Goal: Task Accomplishment & Management: Manage account settings

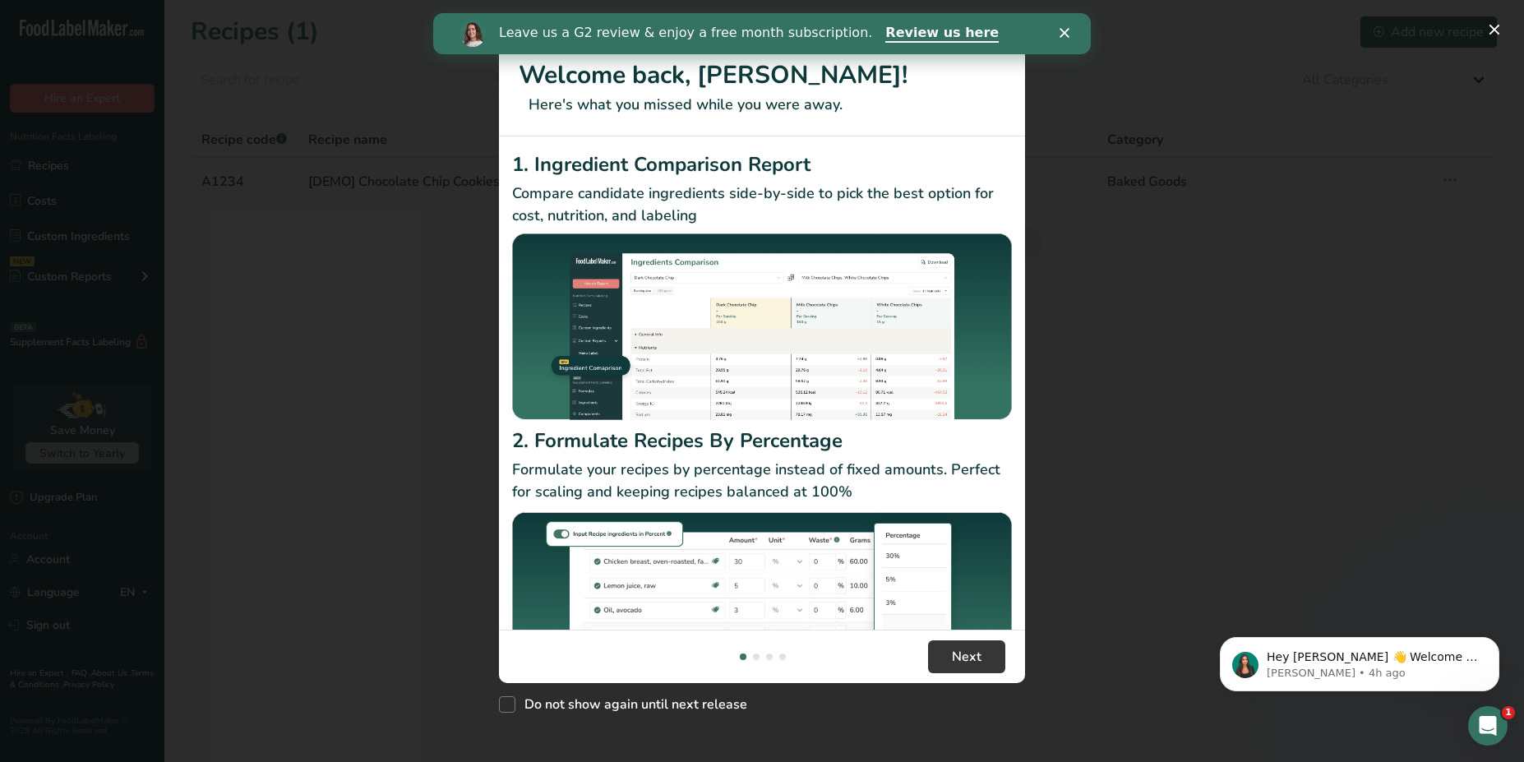
click at [273, 388] on div "New Features" at bounding box center [762, 381] width 1524 height 762
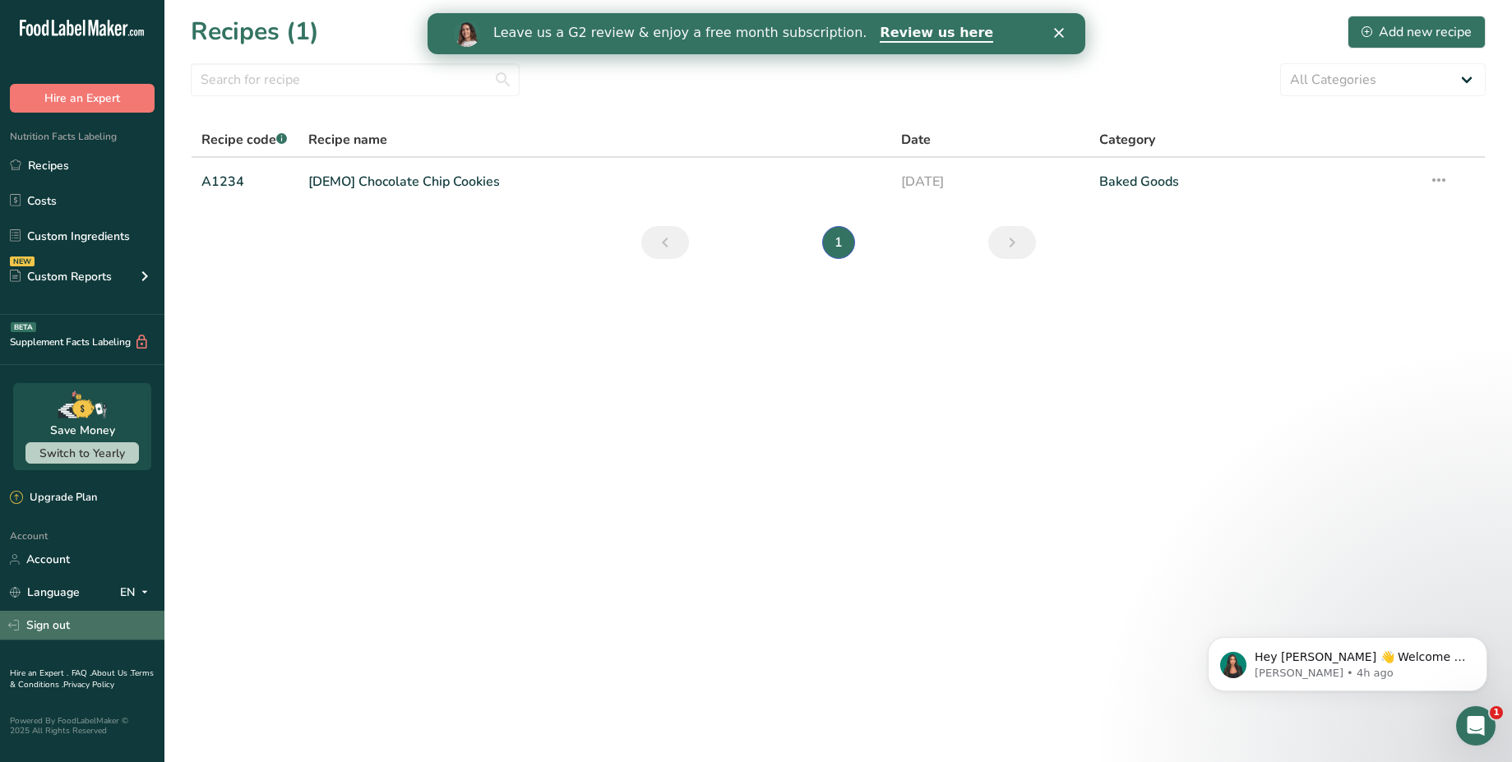
click at [65, 631] on link "Sign out" at bounding box center [82, 625] width 164 height 29
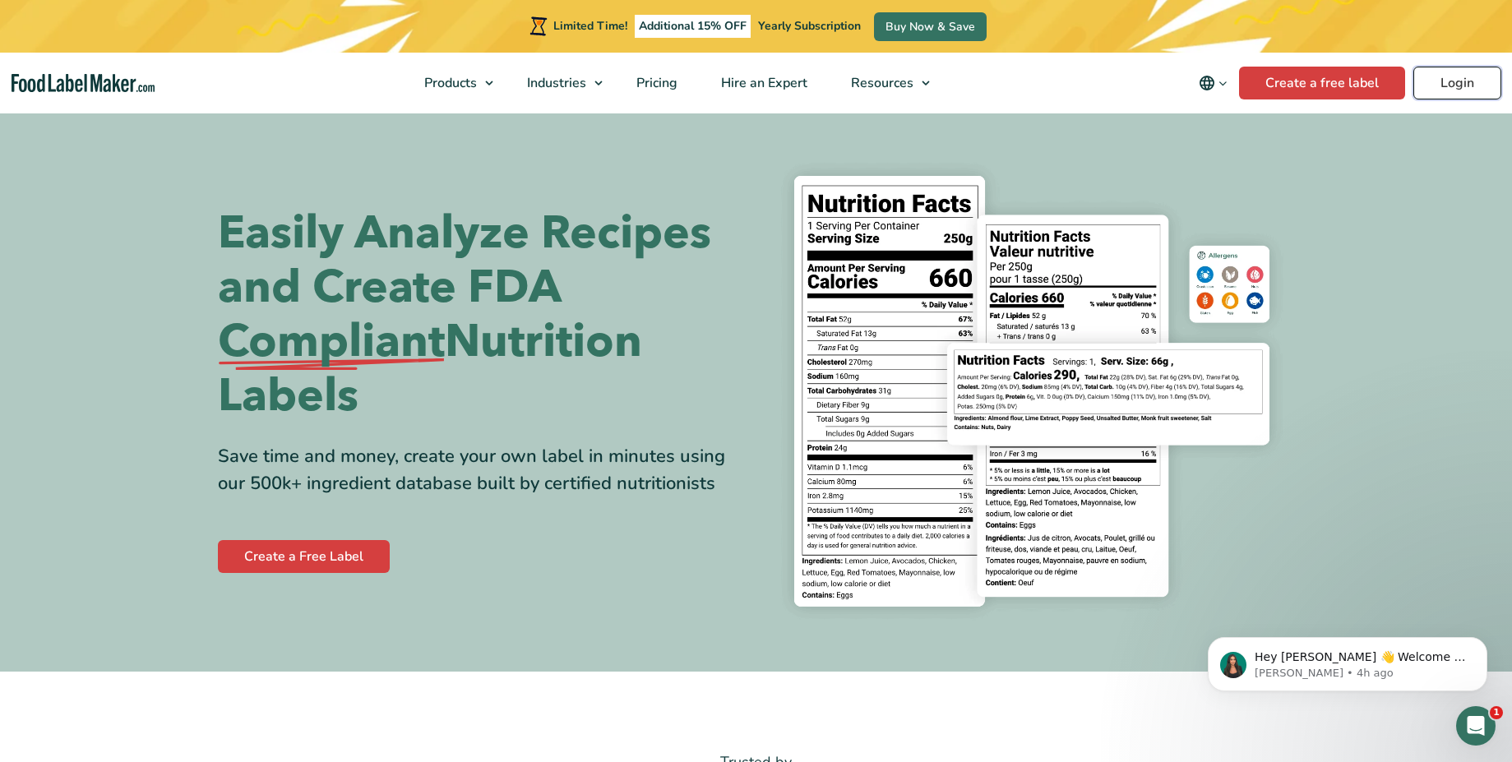
click at [1468, 76] on link "Login" at bounding box center [1457, 83] width 88 height 33
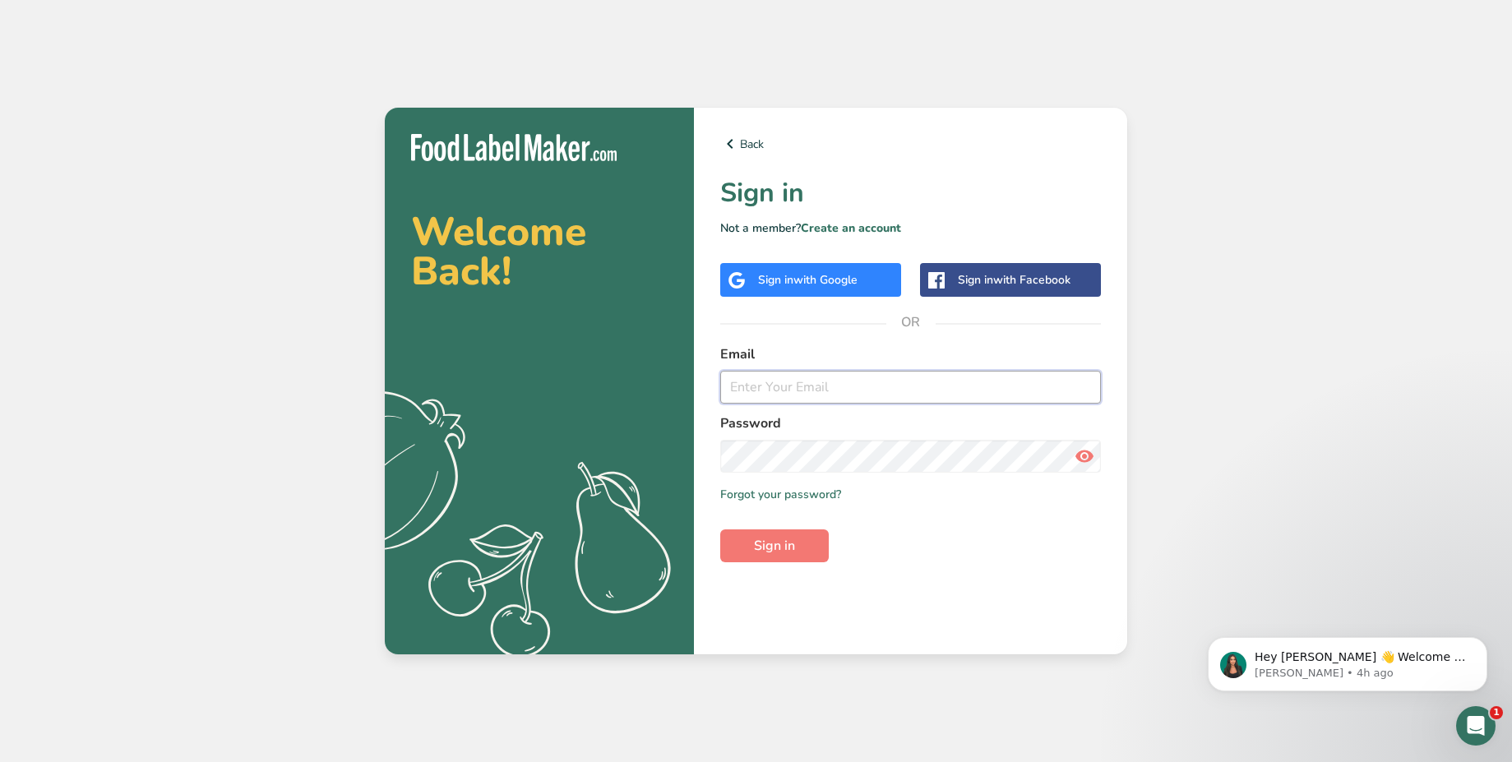
type input "bryanjohnson_migration@test.com"
click at [867, 285] on div "Sign in with Google" at bounding box center [810, 280] width 181 height 34
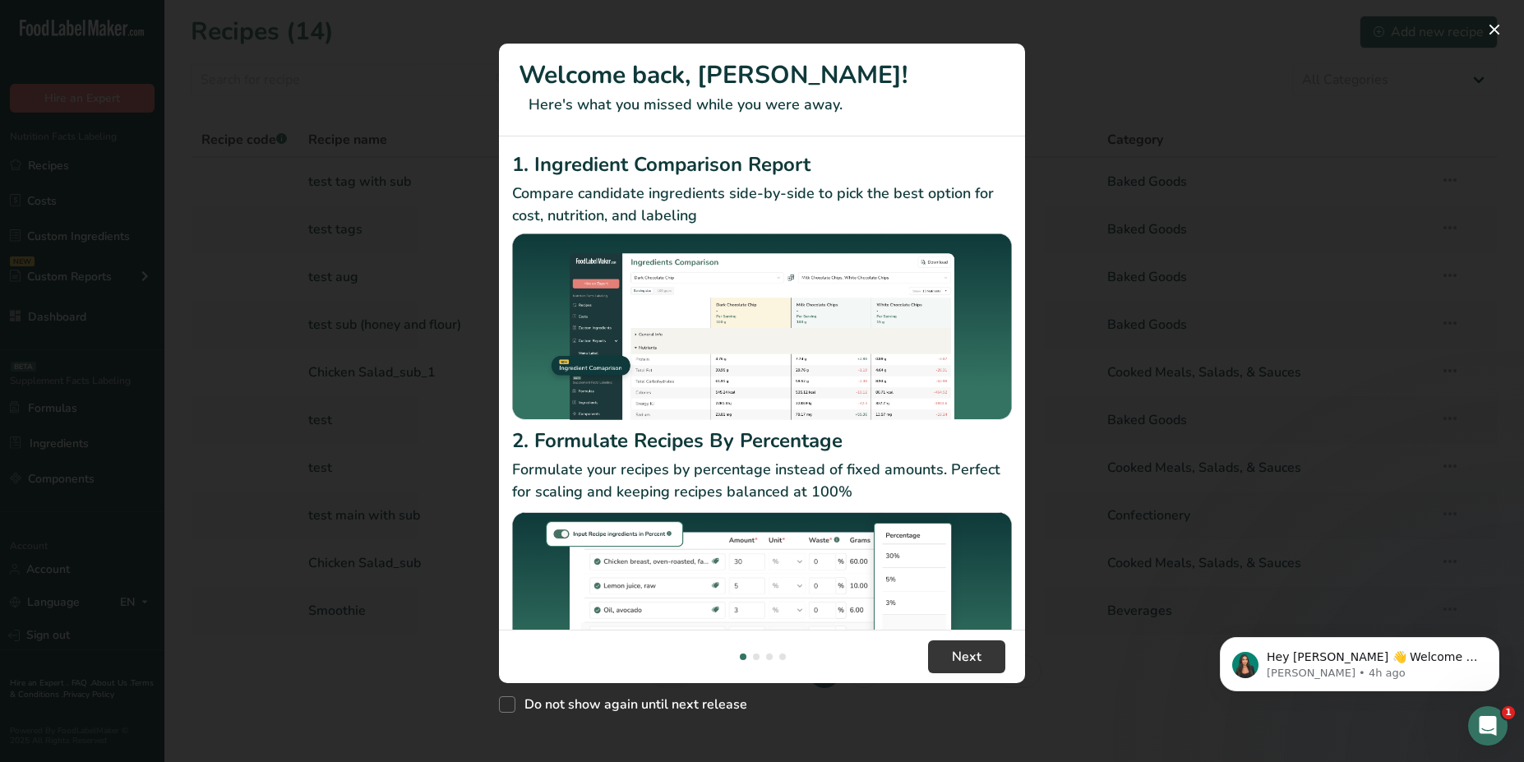
click at [1055, 271] on div "New Features" at bounding box center [762, 381] width 1524 height 762
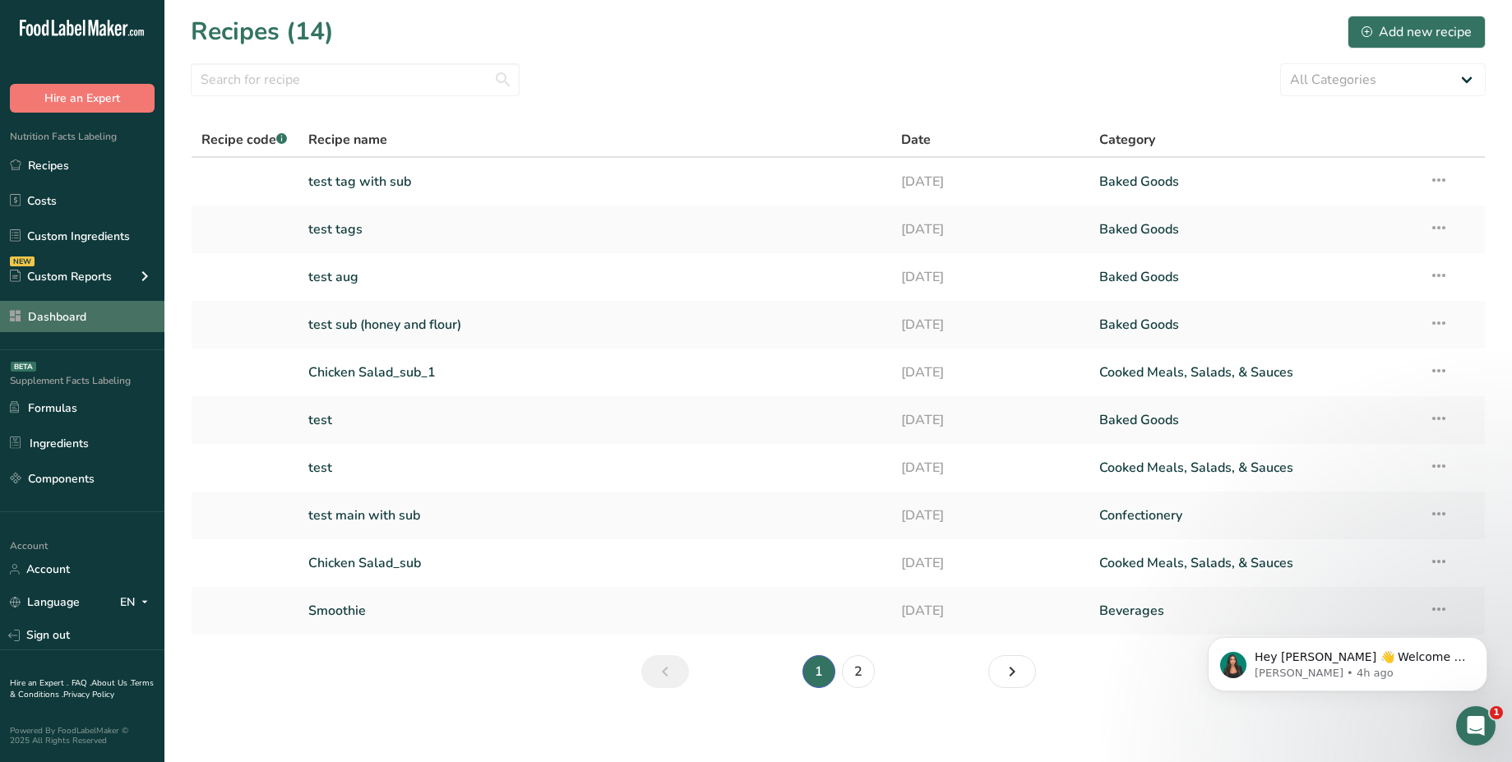
click at [99, 315] on link "Dashboard" at bounding box center [82, 316] width 164 height 31
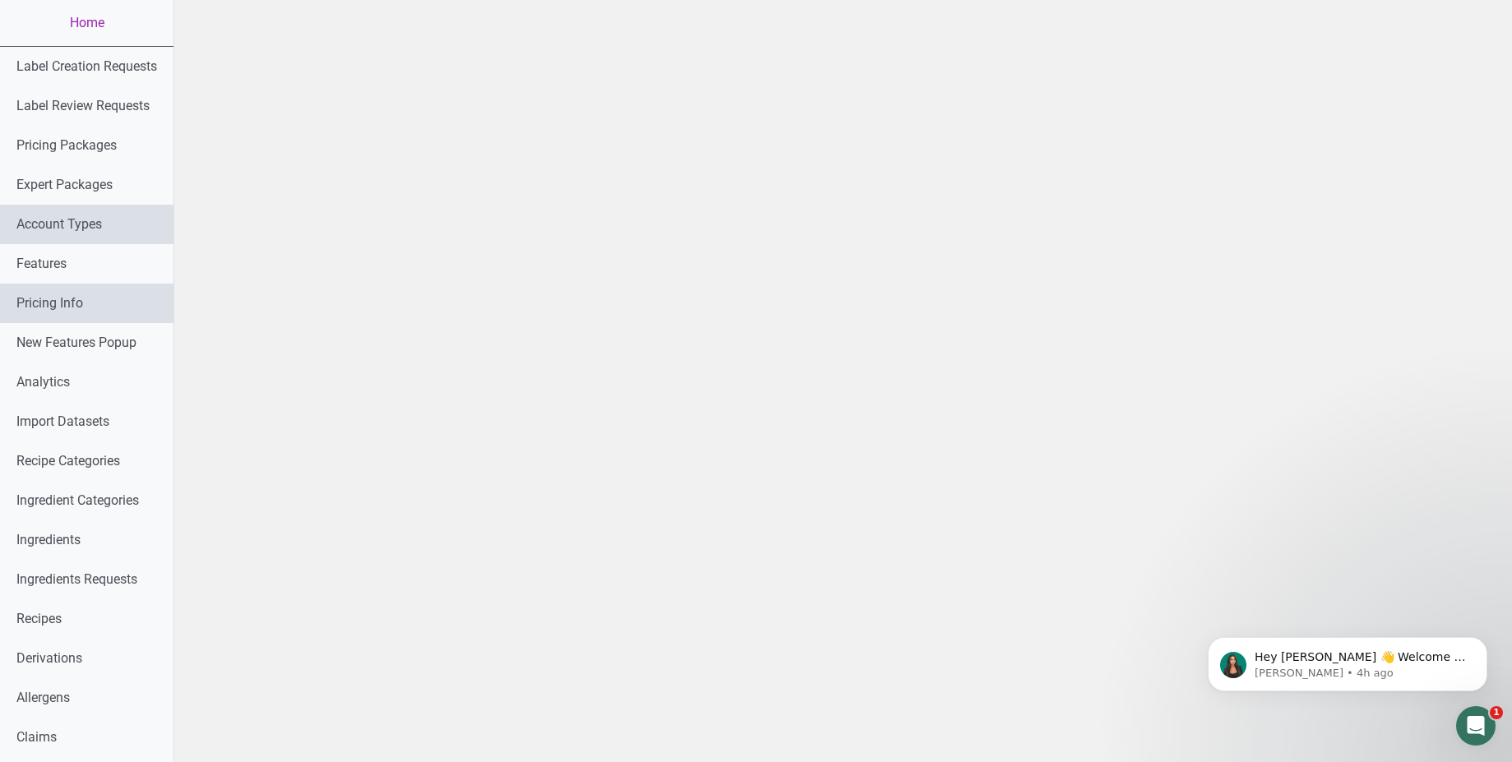
click at [86, 224] on link "Account Types" at bounding box center [86, 224] width 173 height 39
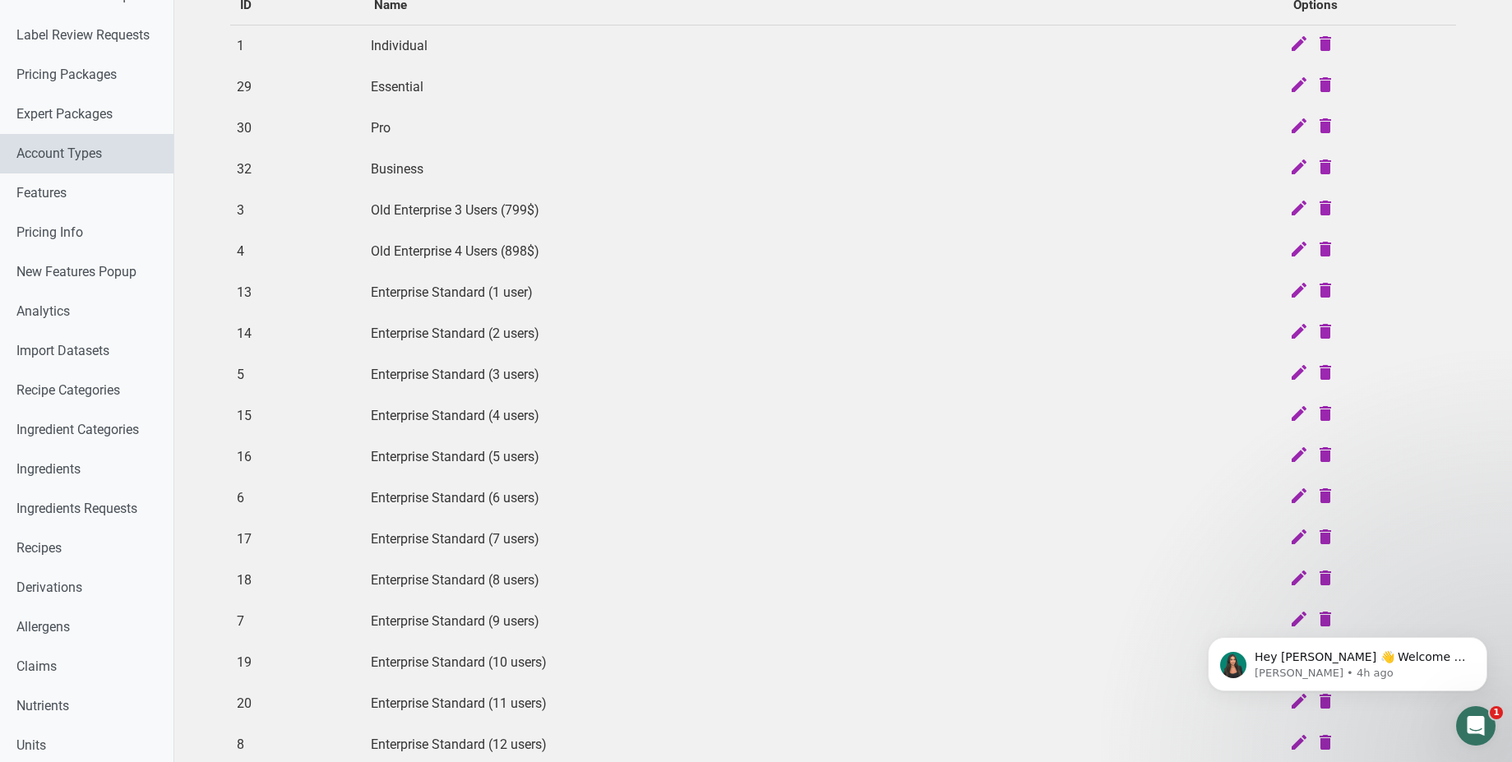
scroll to position [107, 0]
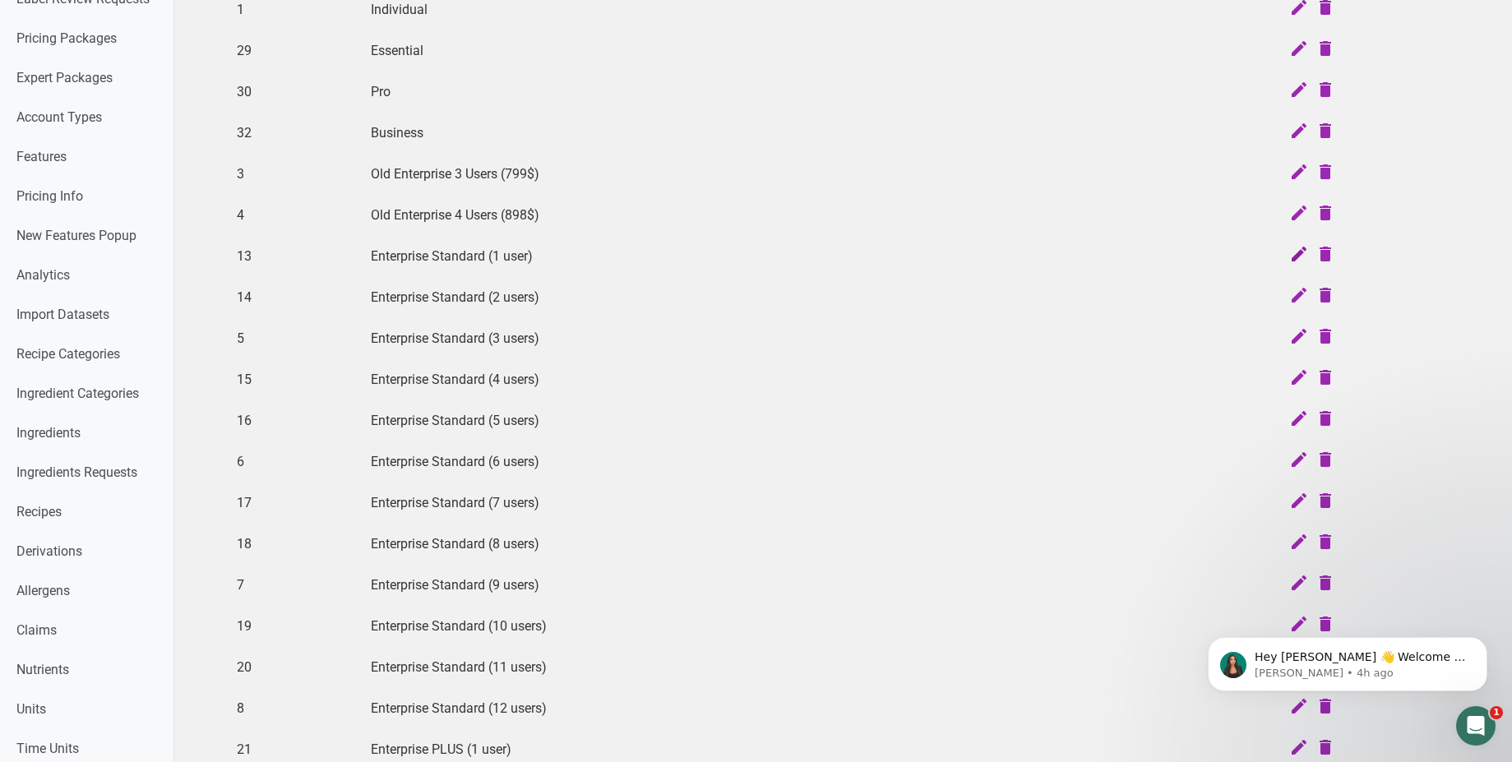
click at [1299, 248] on icon at bounding box center [1299, 255] width 20 height 23
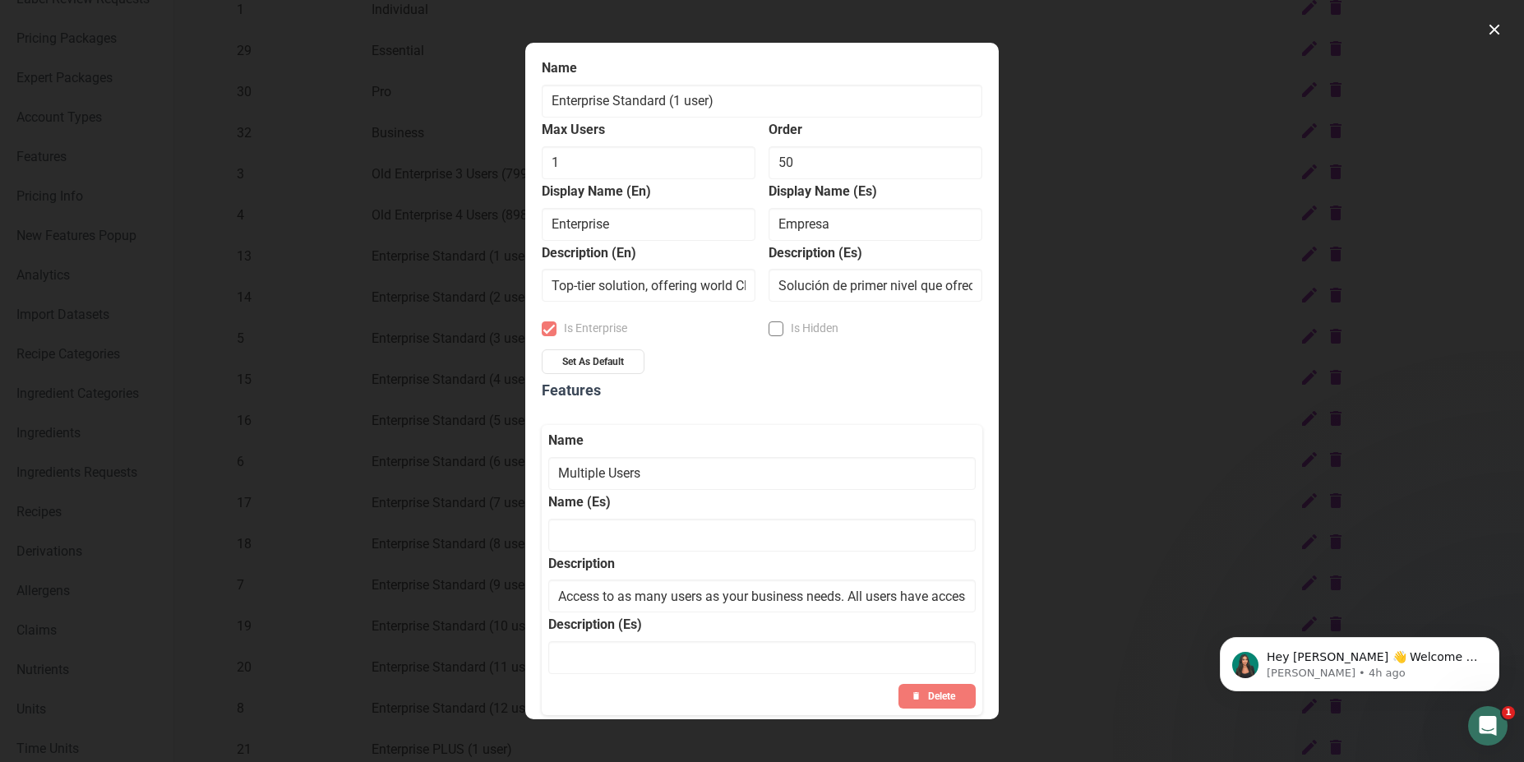
click at [1126, 280] on div "Account type modal" at bounding box center [762, 381] width 1524 height 762
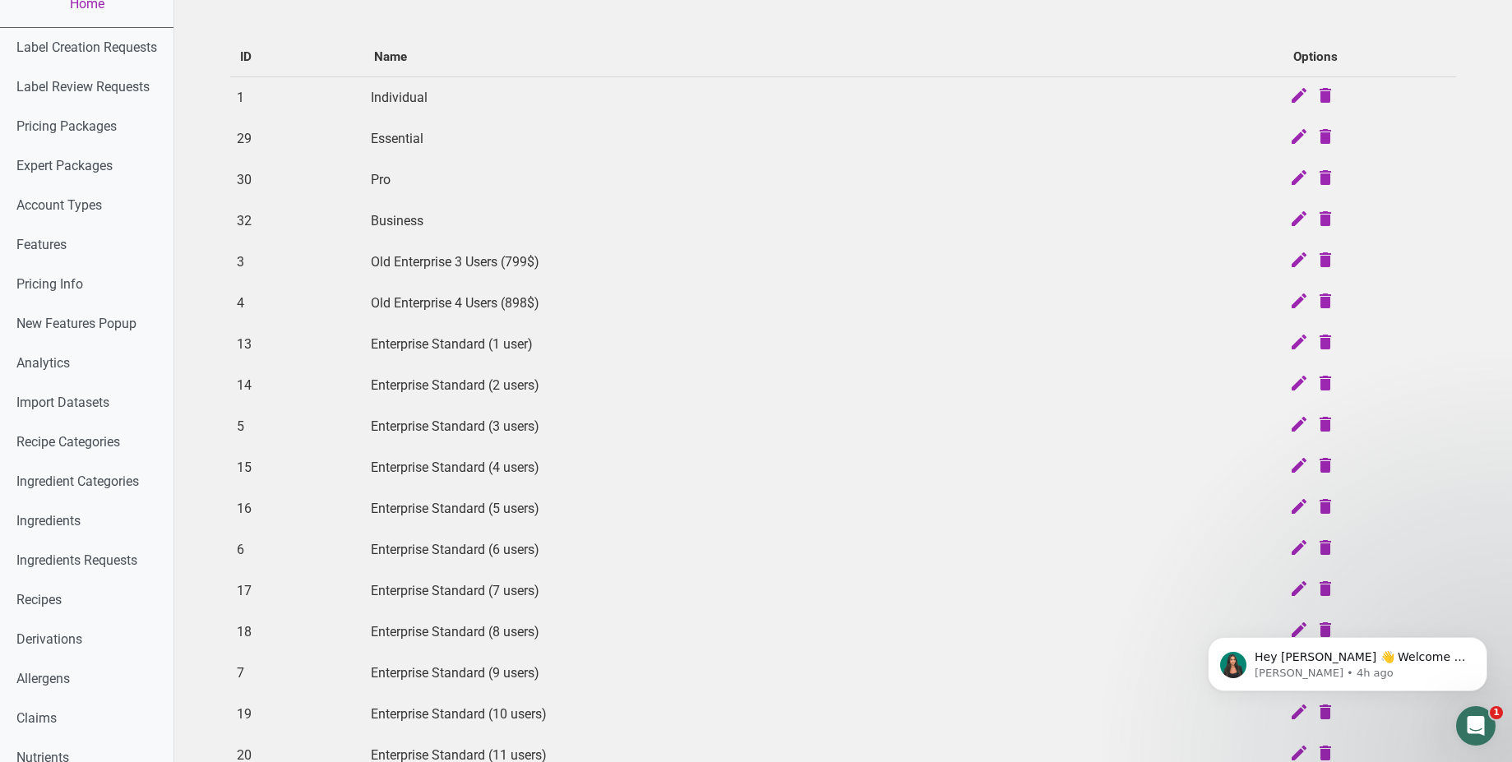
scroll to position [0, 0]
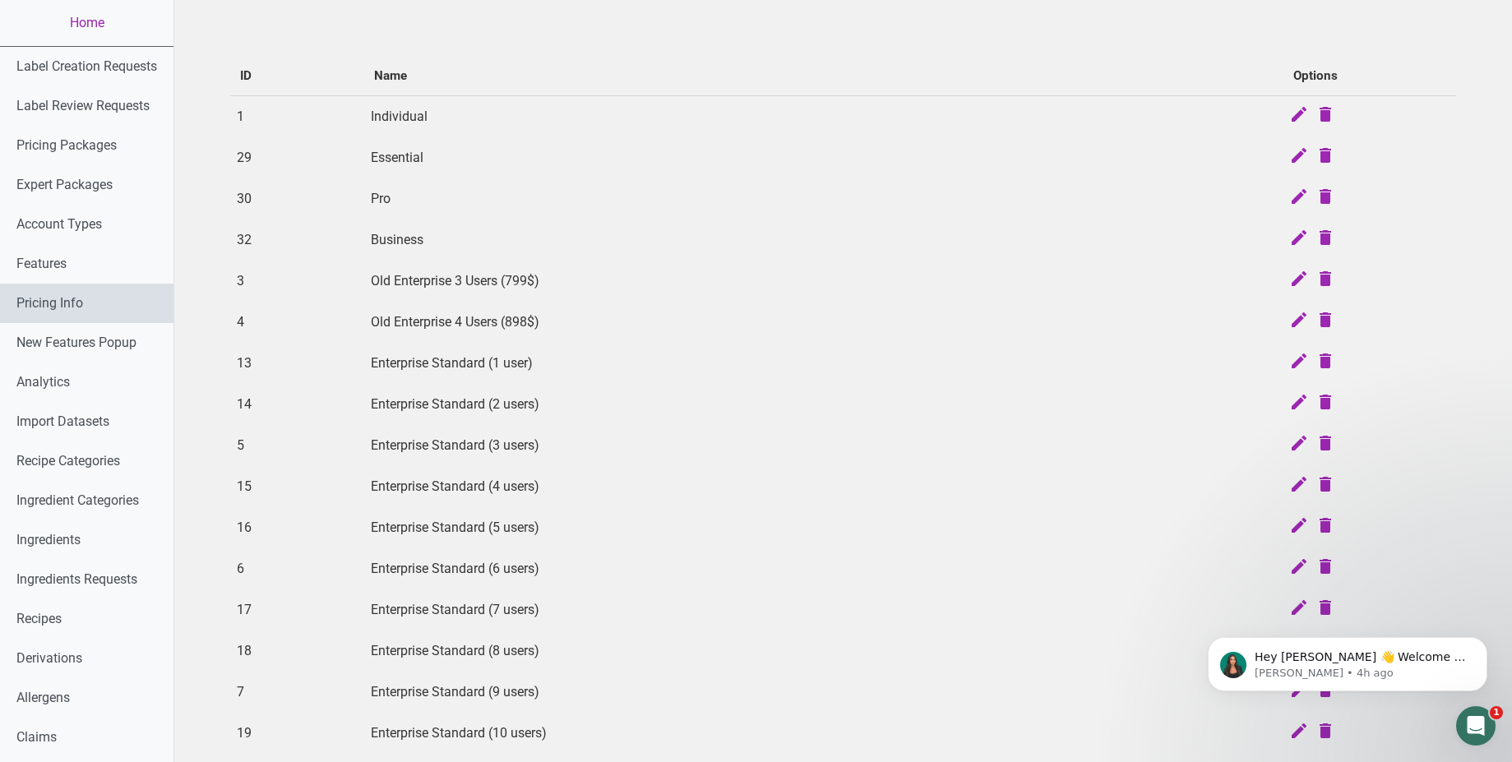
click at [77, 305] on link "Pricing Info" at bounding box center [86, 303] width 173 height 39
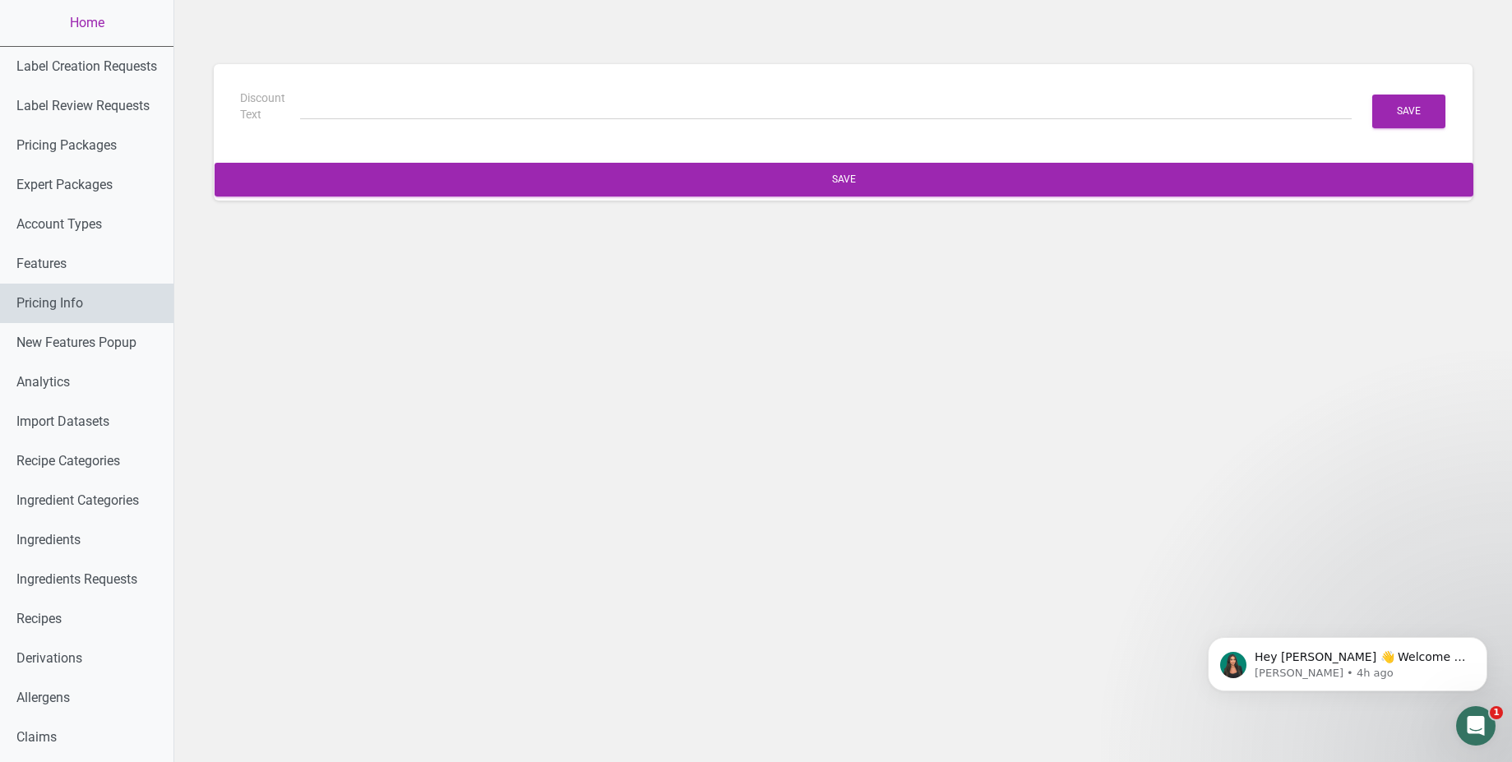
type input "(6 Months Free + 2 Free Nutritional Consultations)"
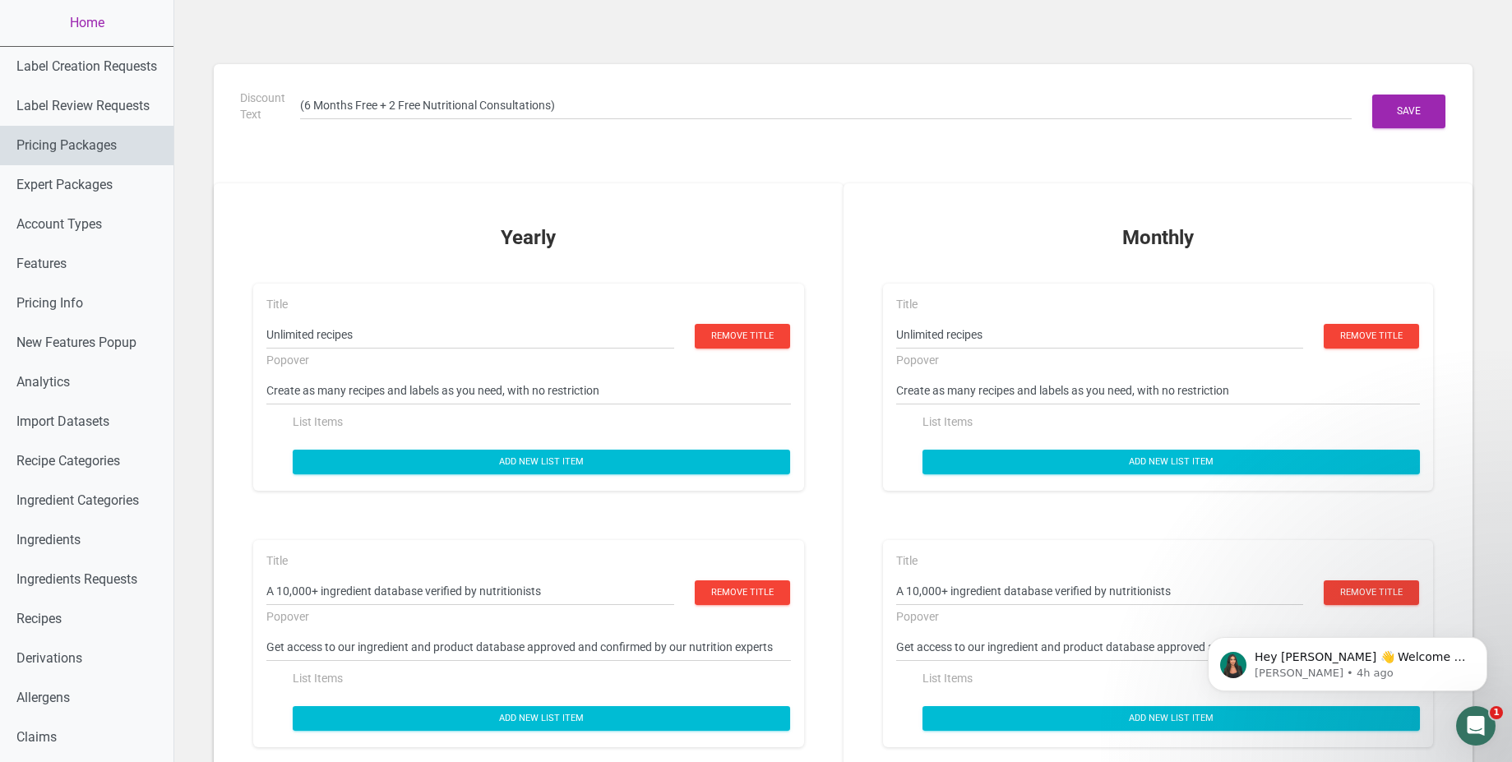
click at [107, 153] on link "Pricing Packages" at bounding box center [86, 145] width 173 height 39
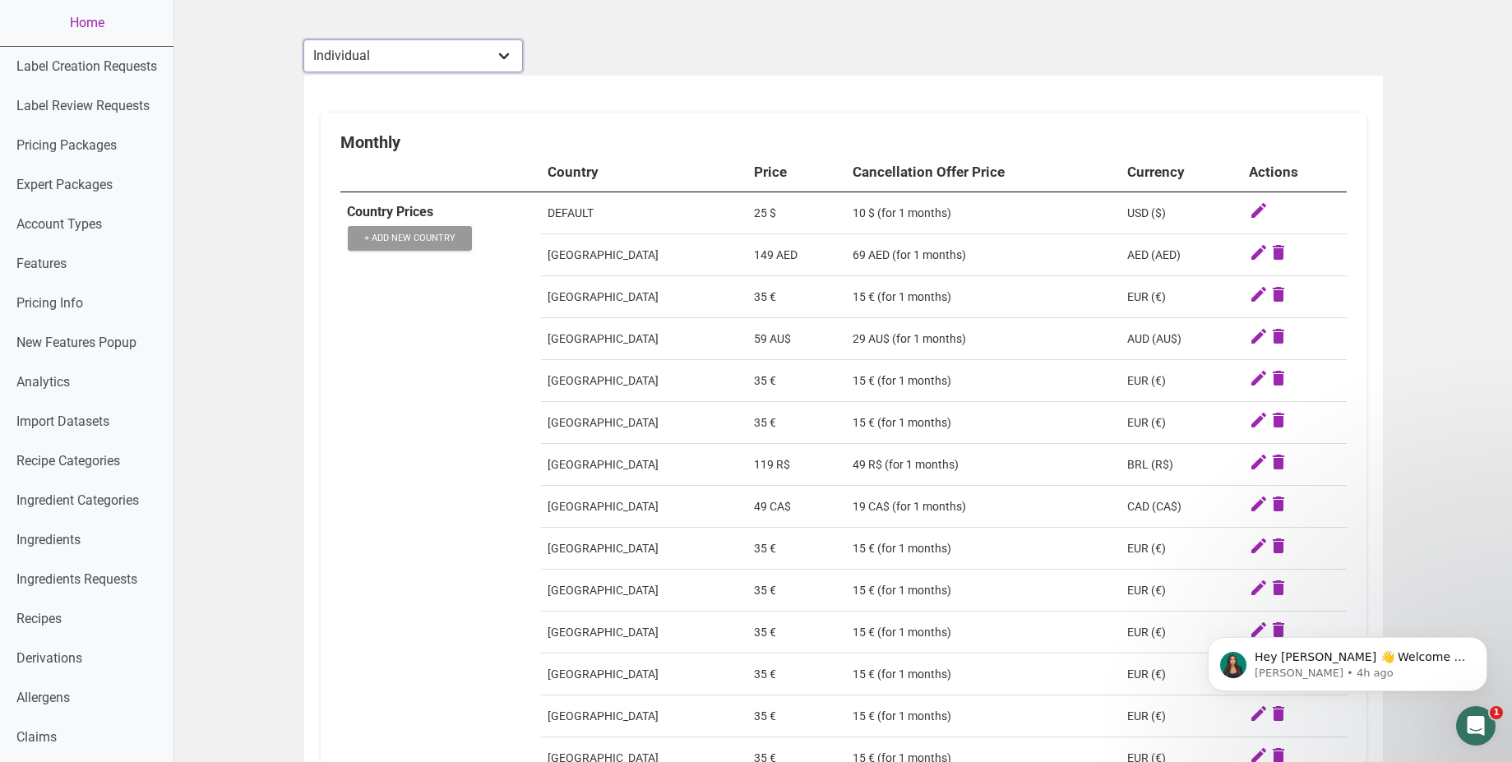
select select "13"
click at [303, 39] on select "Individual Essential Pro Business Old Enterprise 3 Users (799$) Old Enterprise …" at bounding box center [413, 55] width 220 height 33
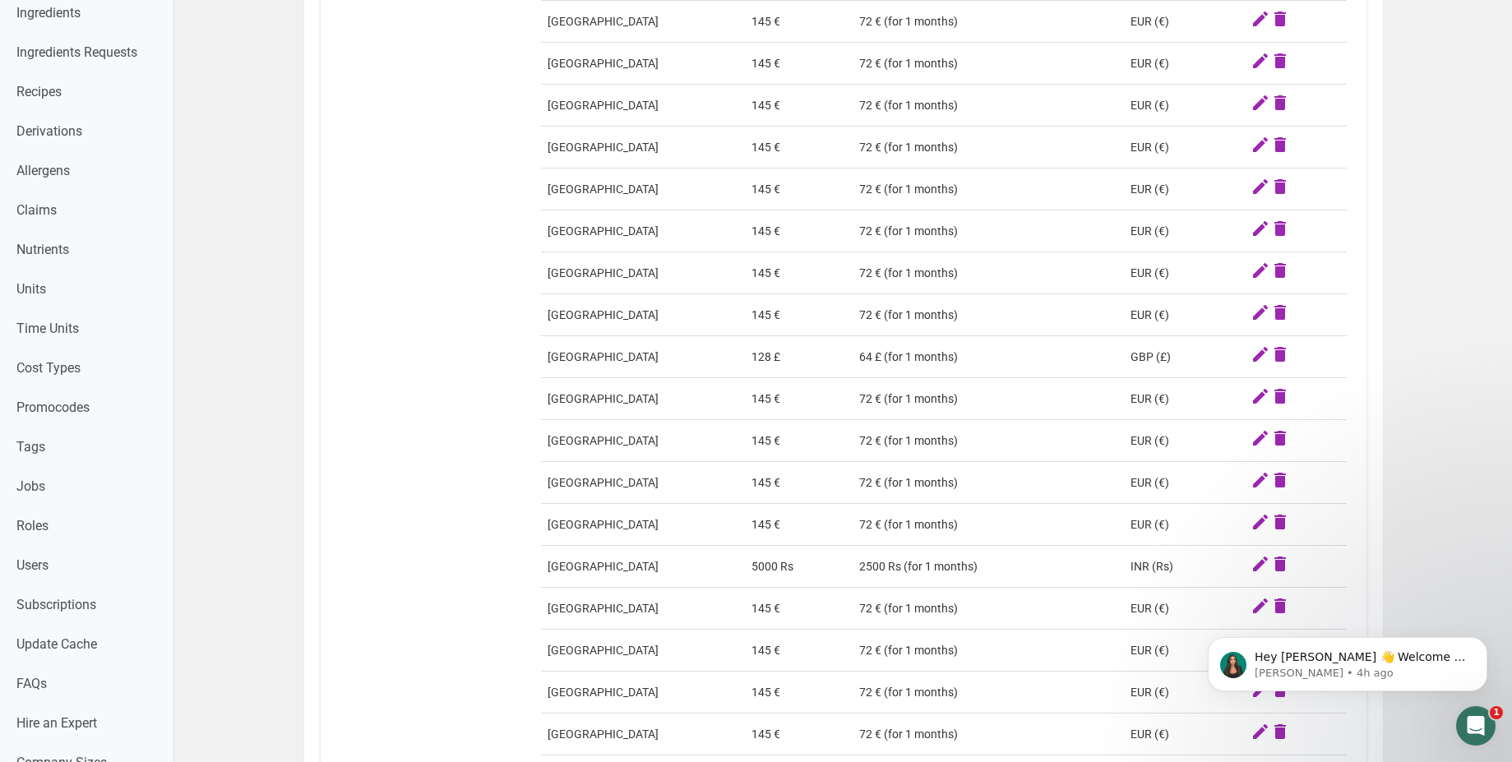
scroll to position [539, 0]
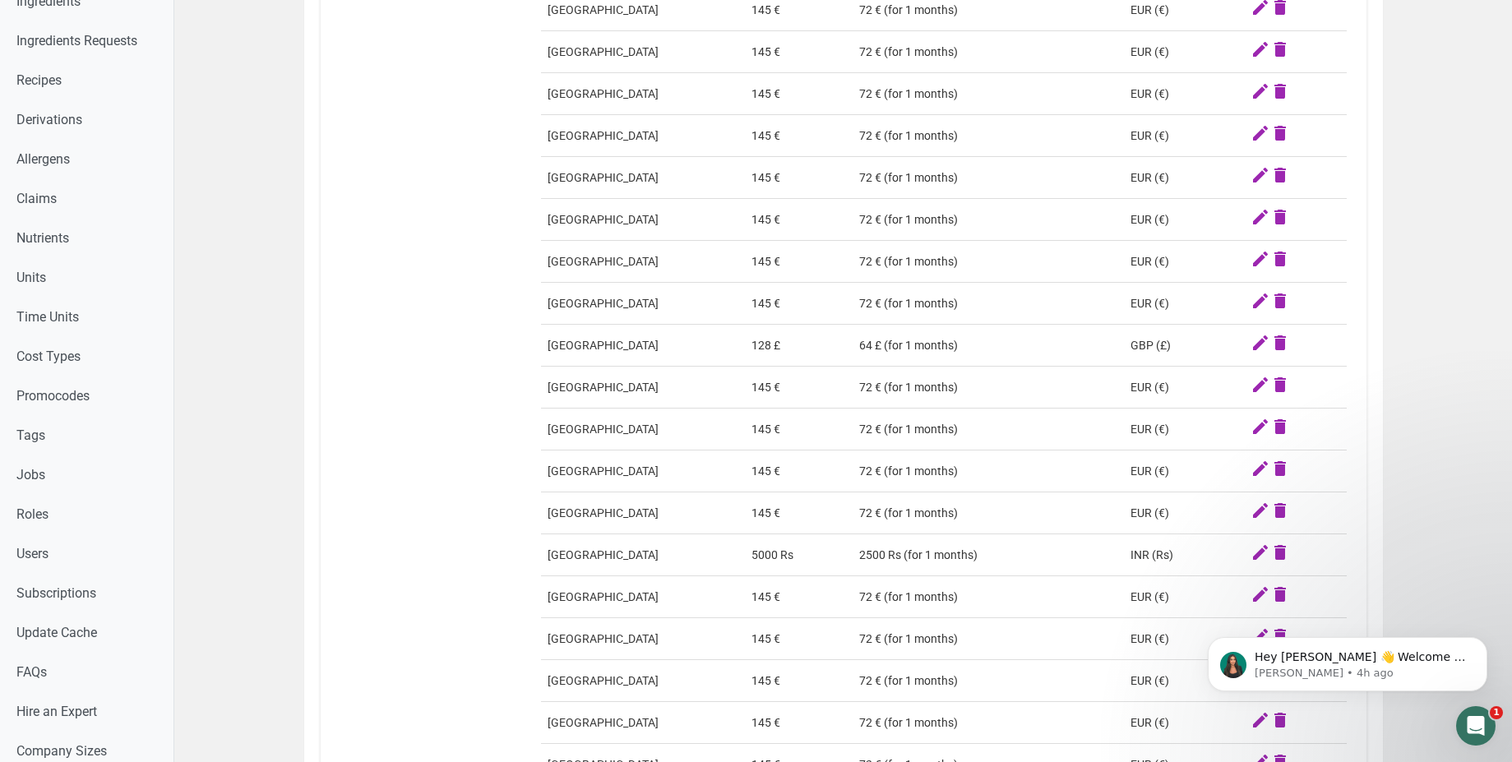
click at [760, 555] on td "5000 Rs" at bounding box center [799, 555] width 108 height 42
copy td "5000"
